Goal: Navigation & Orientation: Find specific page/section

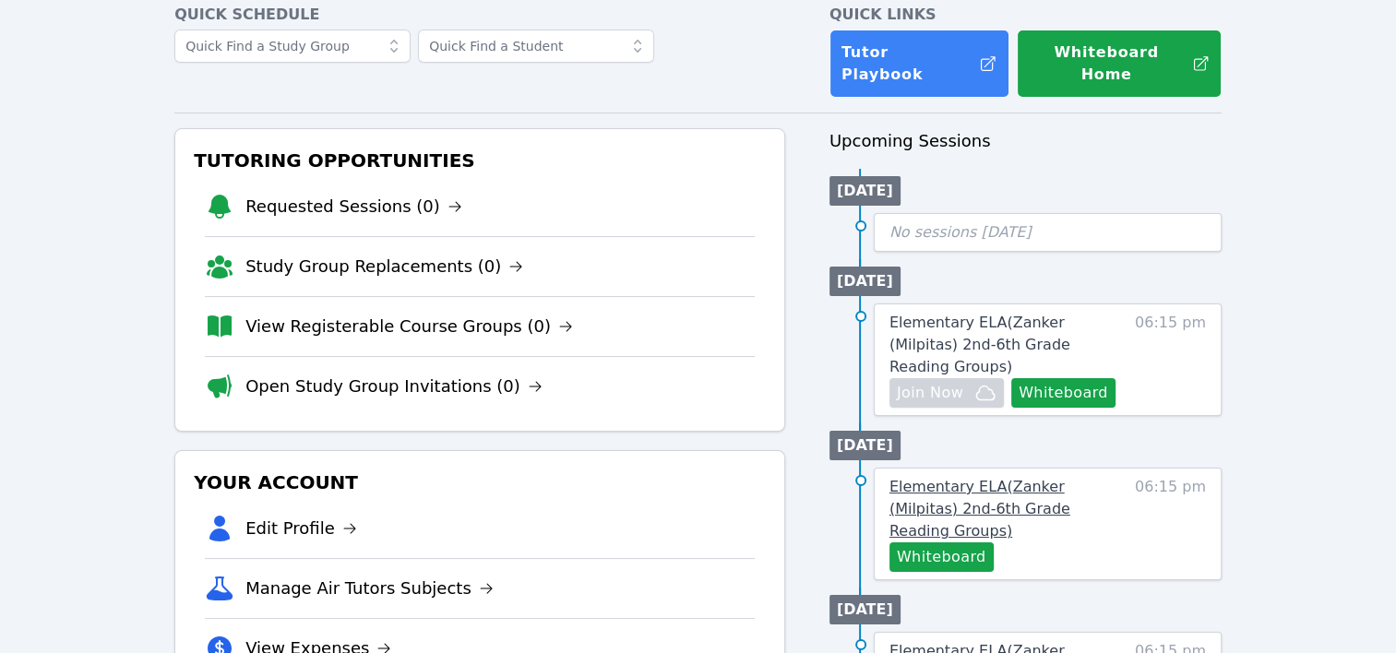
scroll to position [96, 0]
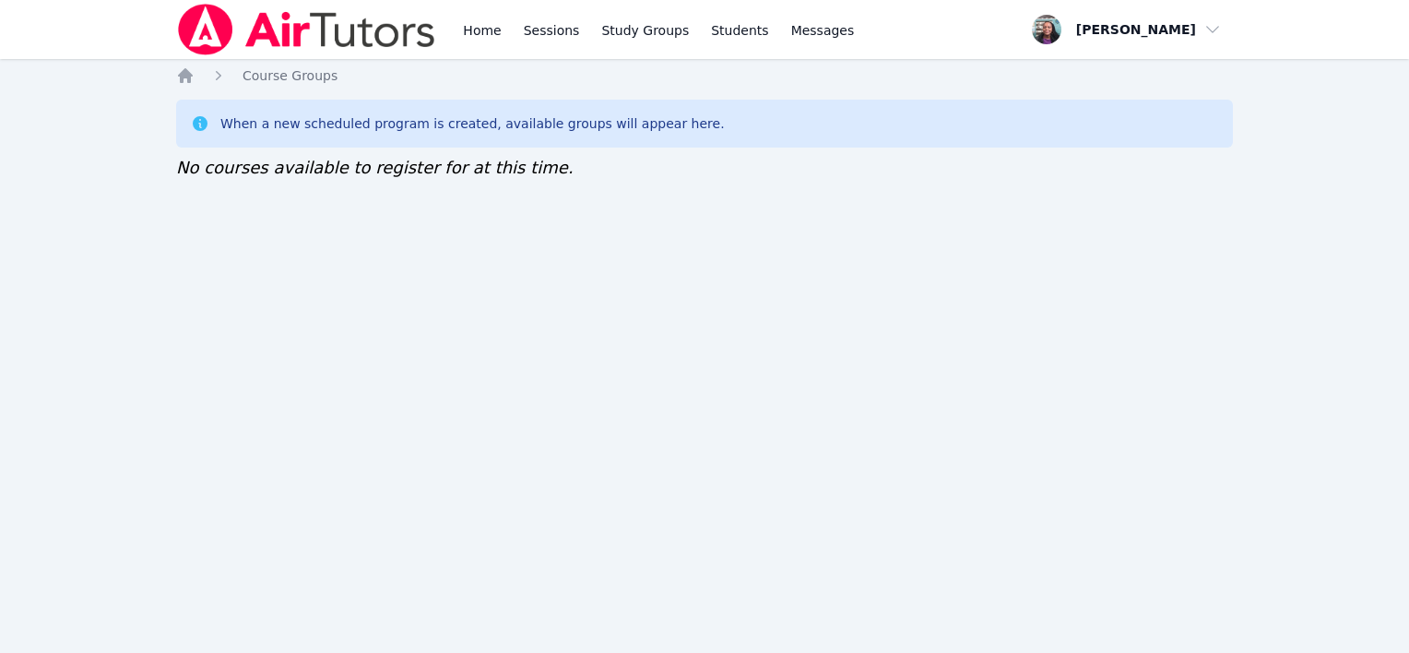
drag, startPoint x: 0, startPoint y: 0, endPoint x: 655, endPoint y: 312, distance: 725.3
click at [655, 312] on div "Home Sessions Study Groups Students Messages Open user menu Nneka Dibia Open ma…" at bounding box center [704, 326] width 1409 height 653
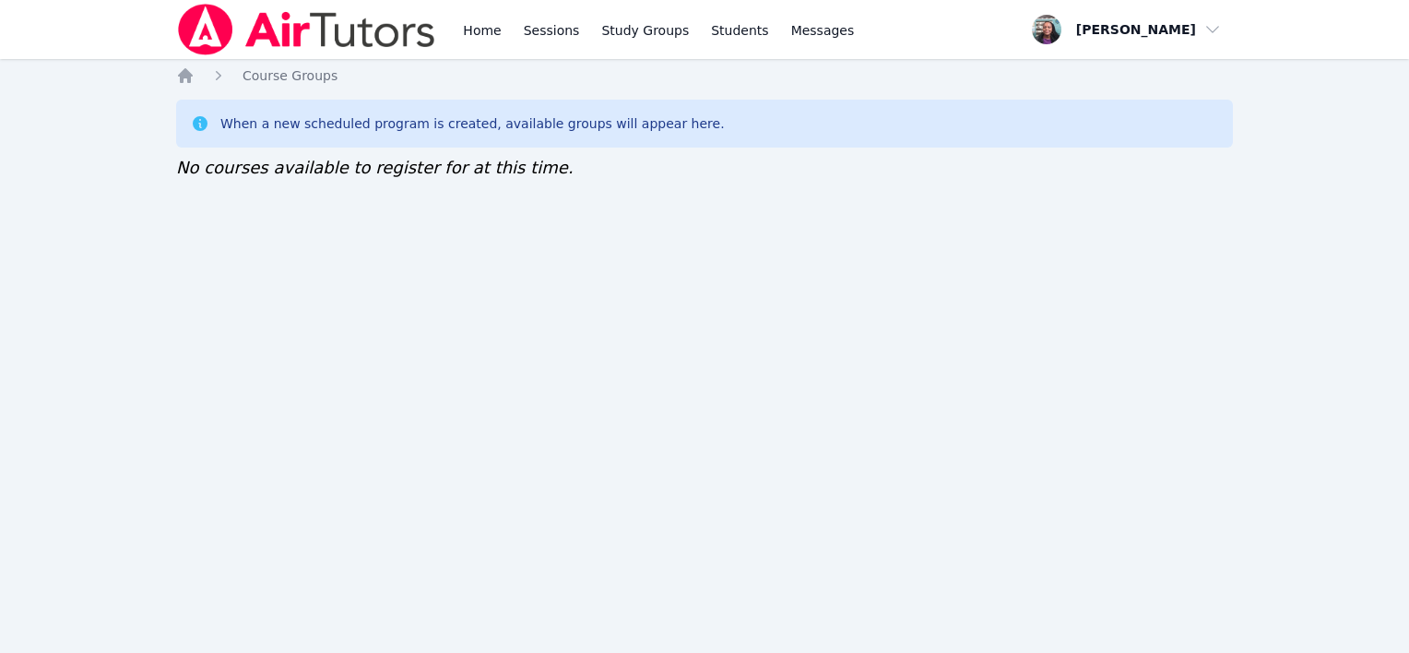
click at [1300, 203] on div "Home Sessions Study Groups Students Messages Open user menu [PERSON_NAME] Open …" at bounding box center [704, 326] width 1409 height 653
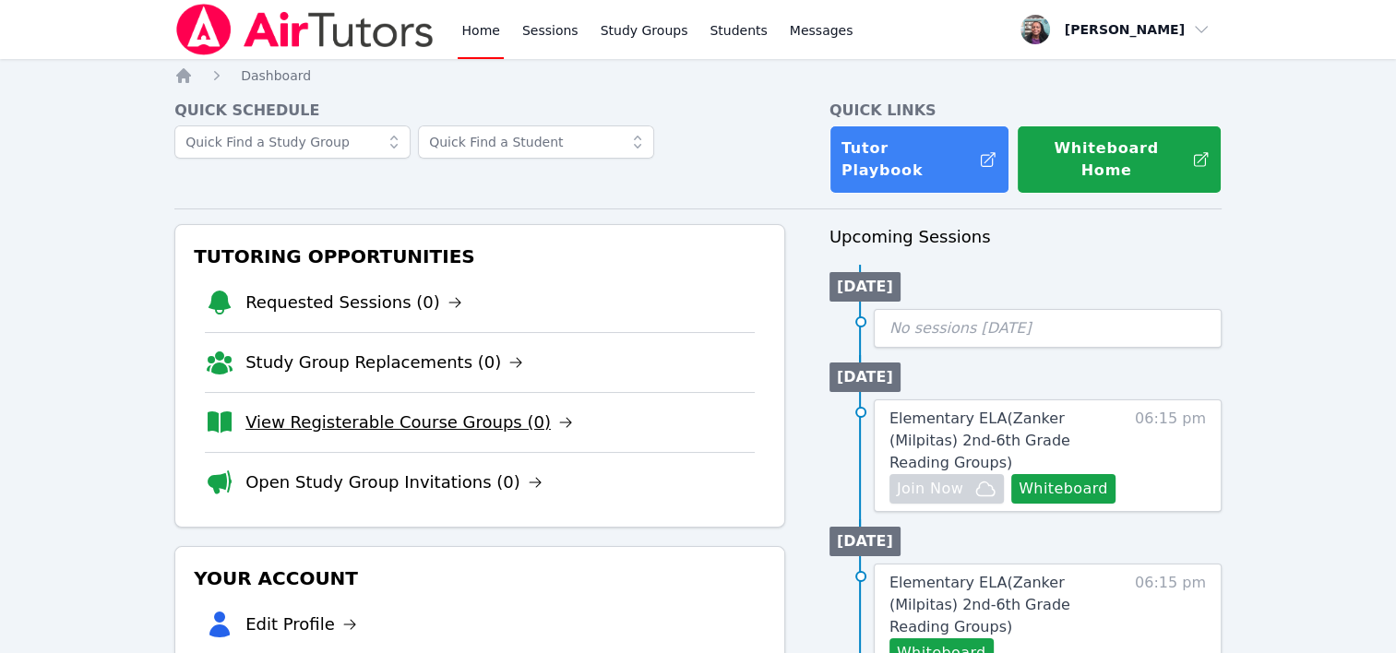
click at [558, 415] on icon at bounding box center [565, 422] width 15 height 15
